Goal: Transaction & Acquisition: Purchase product/service

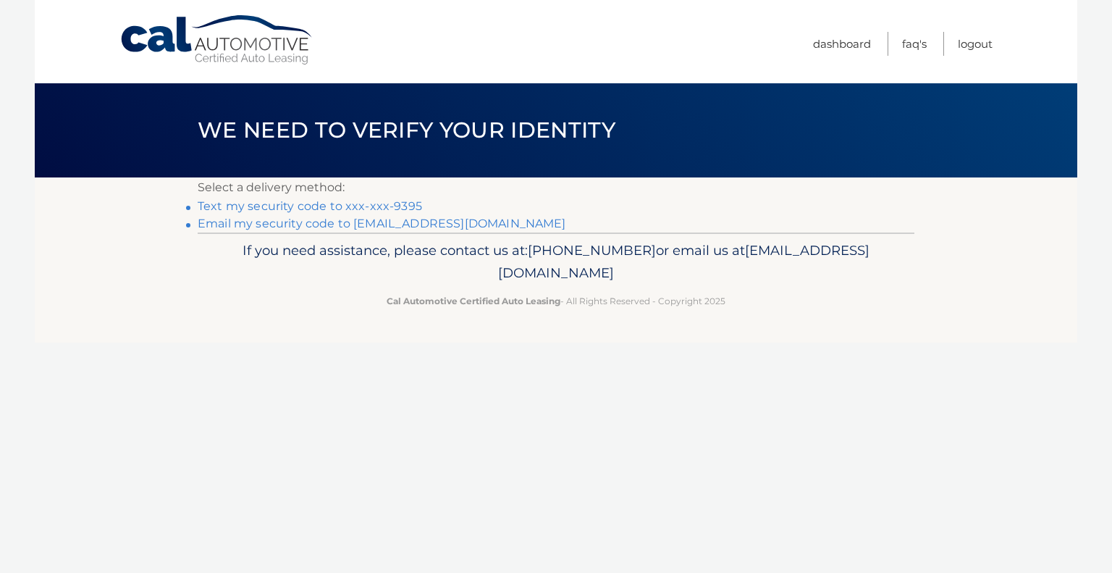
click at [286, 205] on link "Text my security code to xxx-xxx-9395" at bounding box center [310, 206] width 224 height 14
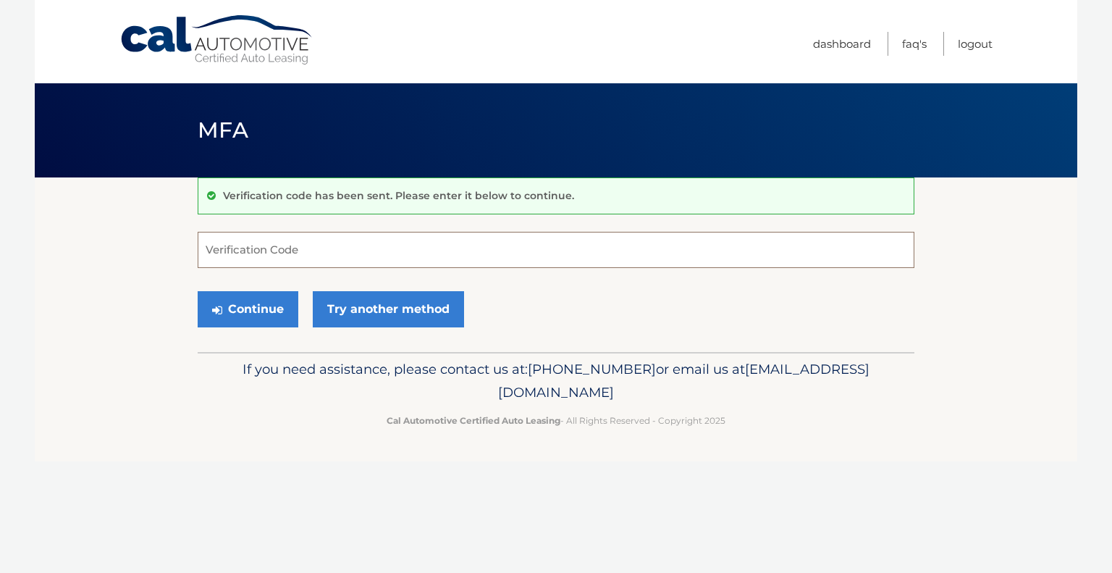
click at [248, 257] on input "Verification Code" at bounding box center [556, 250] width 717 height 36
type input "129998"
click at [249, 313] on button "Continue" at bounding box center [248, 309] width 101 height 36
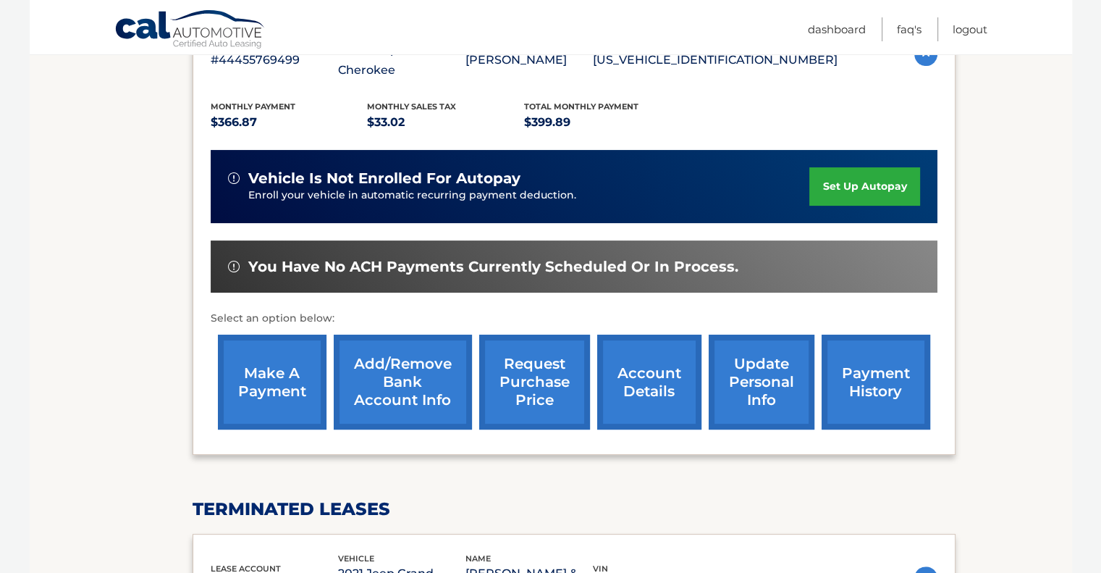
scroll to position [362, 0]
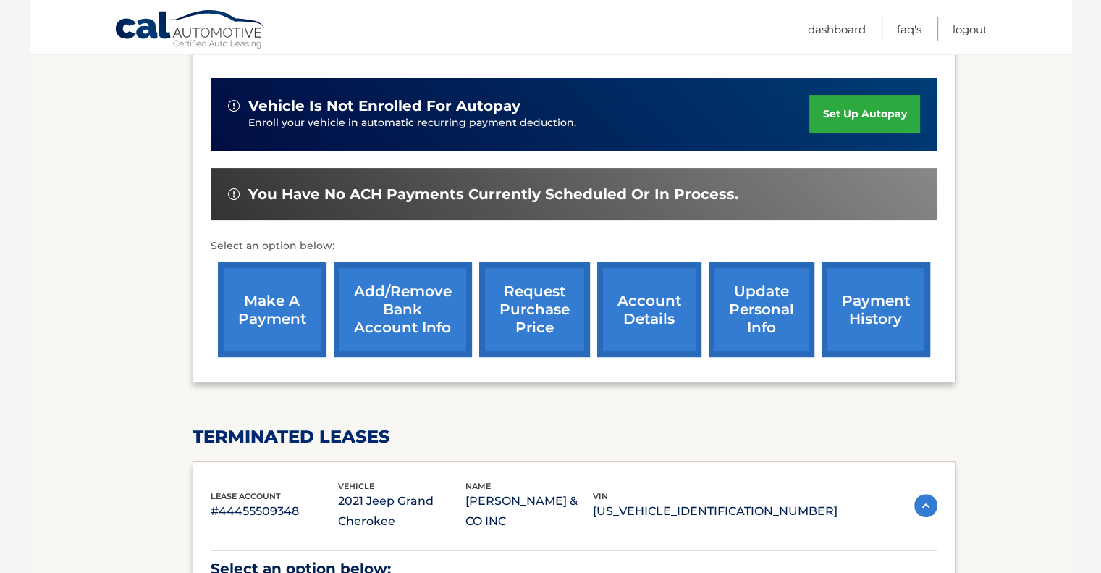
click at [281, 307] on link "make a payment" at bounding box center [272, 309] width 109 height 95
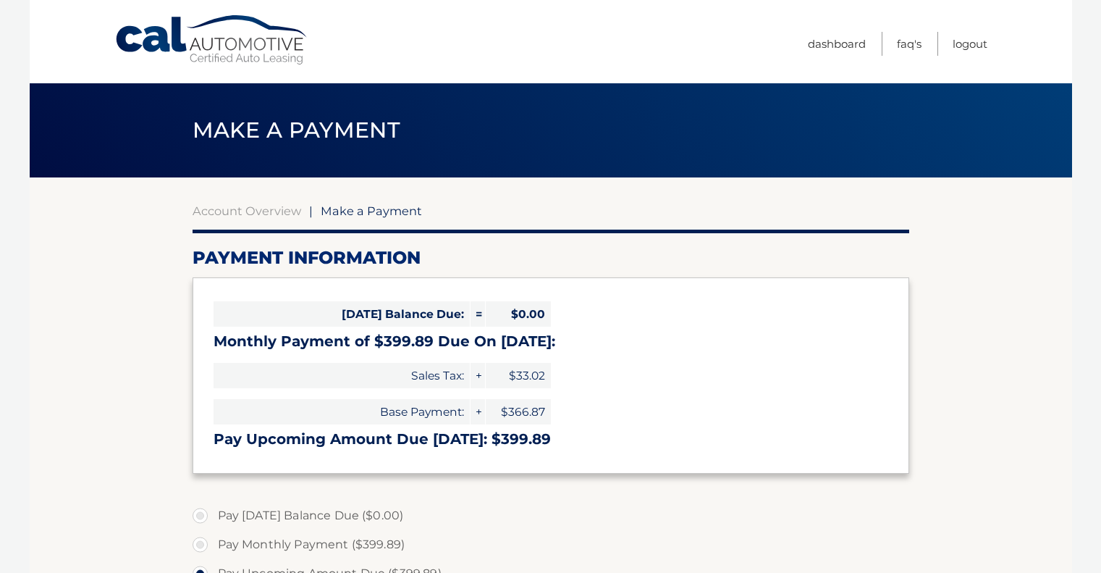
select select "NTk2ZTM3NGItYmZmZS00ZjA4LTk0NWMtYjYyNDU4ZjQ5Yjcy"
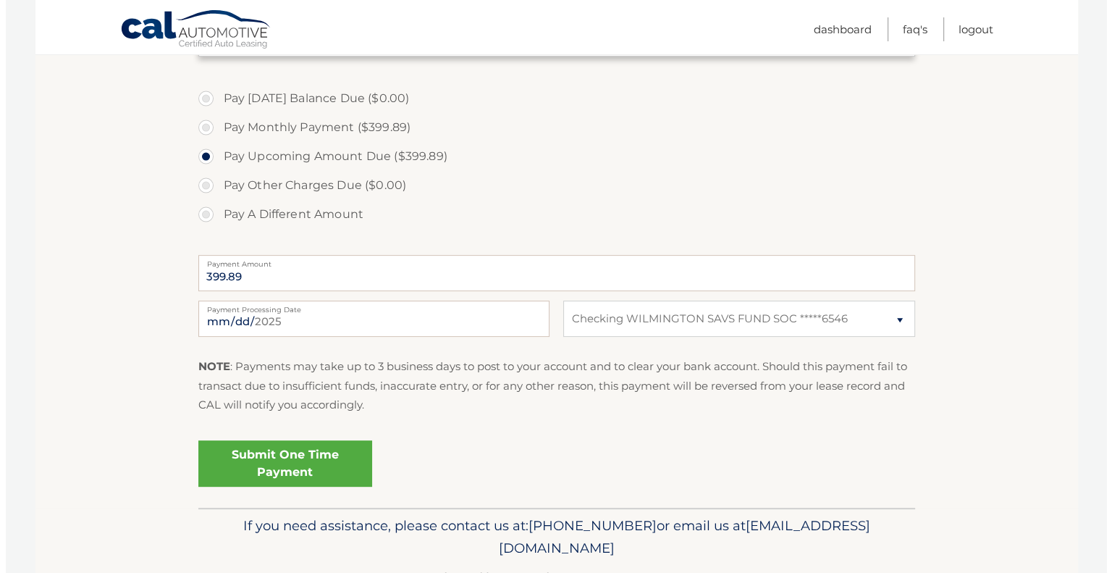
scroll to position [434, 0]
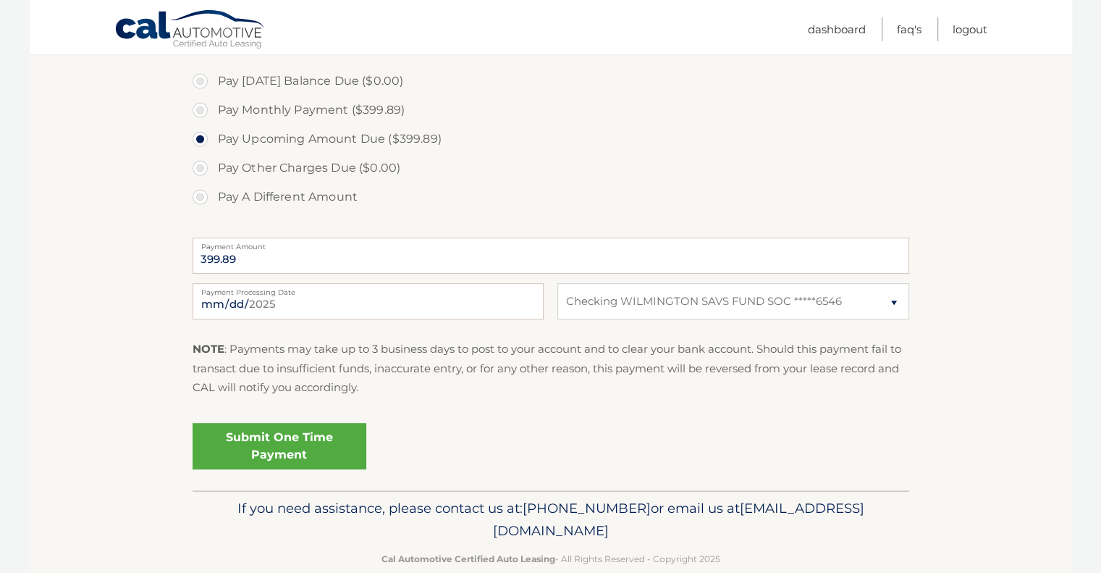
click at [272, 435] on link "Submit One Time Payment" at bounding box center [280, 446] width 174 height 46
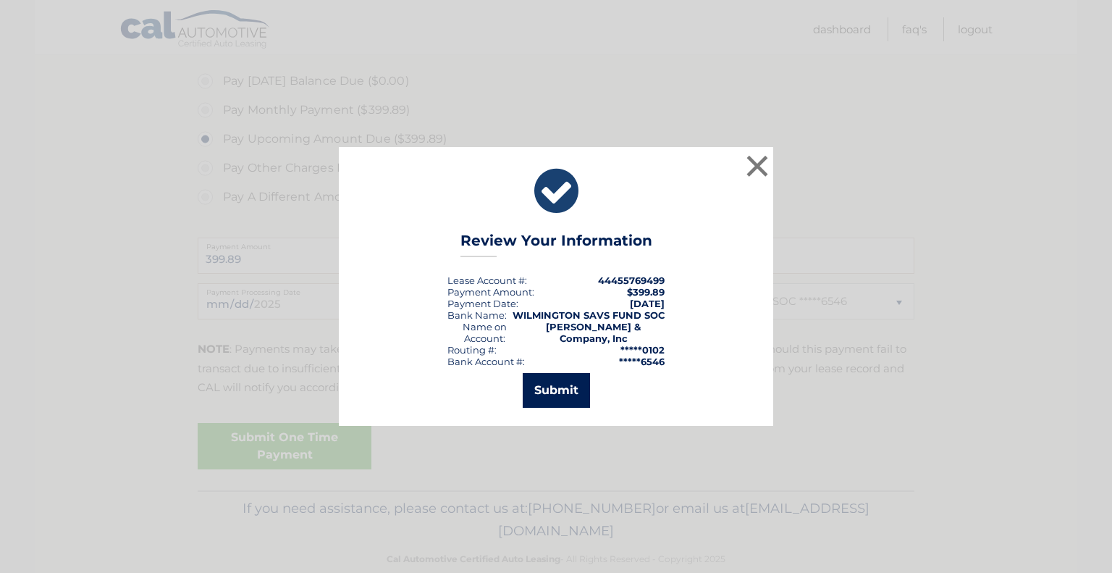
click at [561, 387] on button "Submit" at bounding box center [556, 390] width 67 height 35
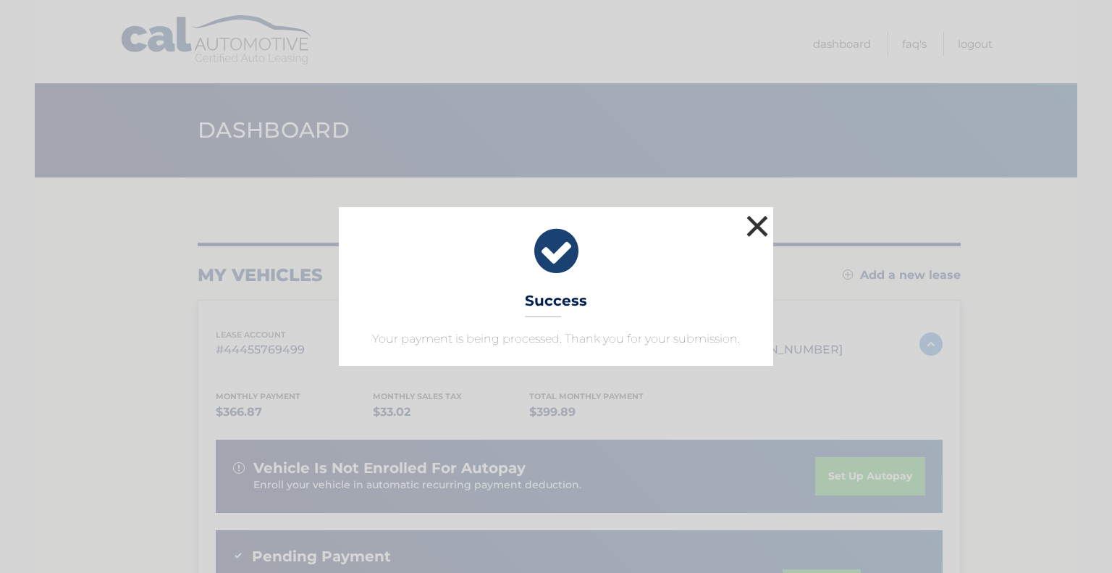
click at [756, 216] on button "×" at bounding box center [757, 225] width 29 height 29
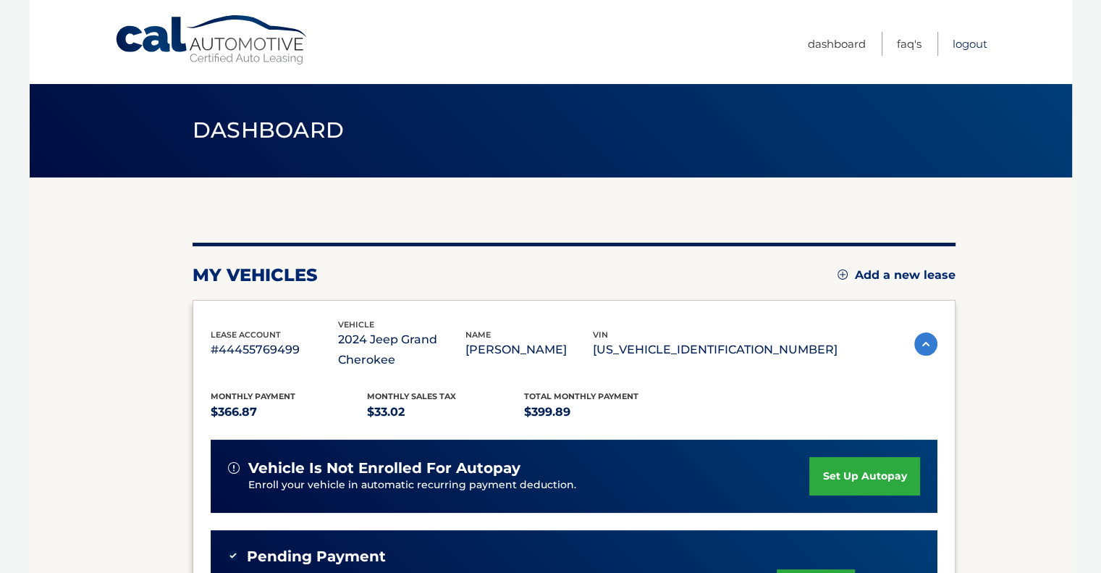
click at [962, 43] on link "Logout" at bounding box center [970, 44] width 35 height 24
